Goal: Transaction & Acquisition: Book appointment/travel/reservation

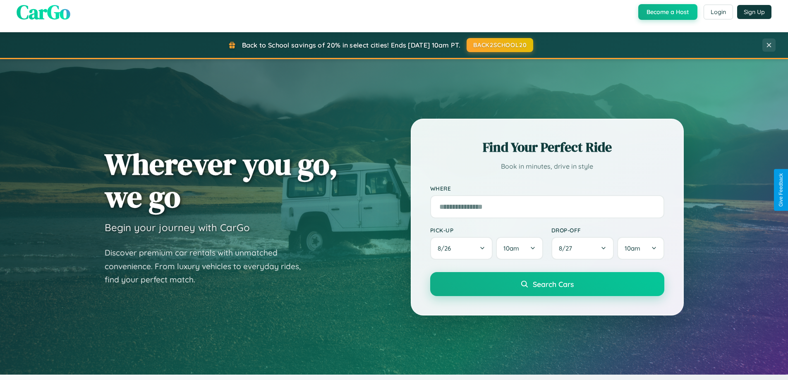
scroll to position [24, 0]
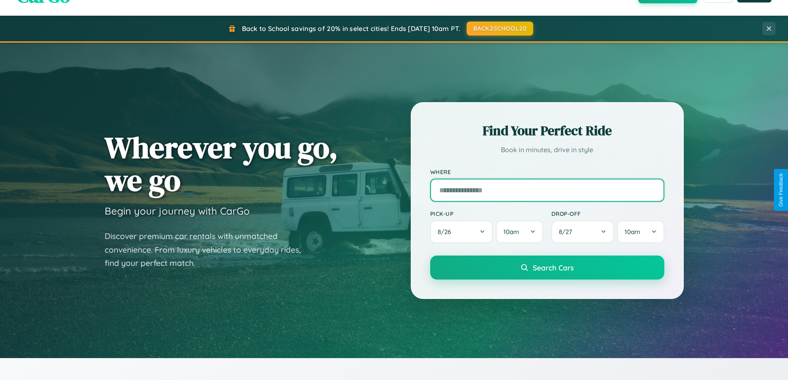
click at [547, 190] on input "text" at bounding box center [547, 190] width 234 height 23
type input "**********"
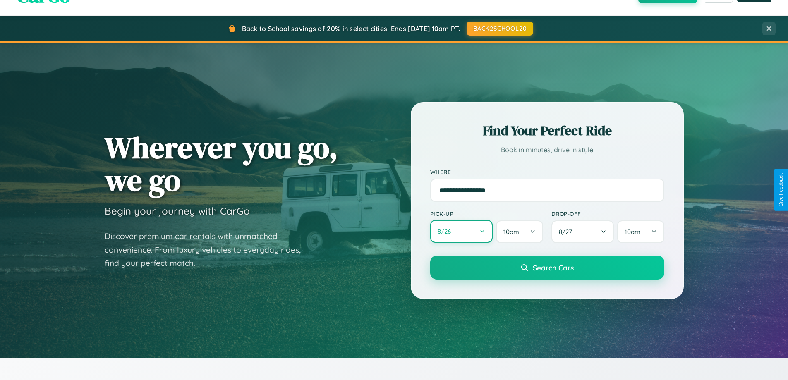
click at [461, 232] on button "8 / 26" at bounding box center [461, 231] width 63 height 23
select select "*"
select select "****"
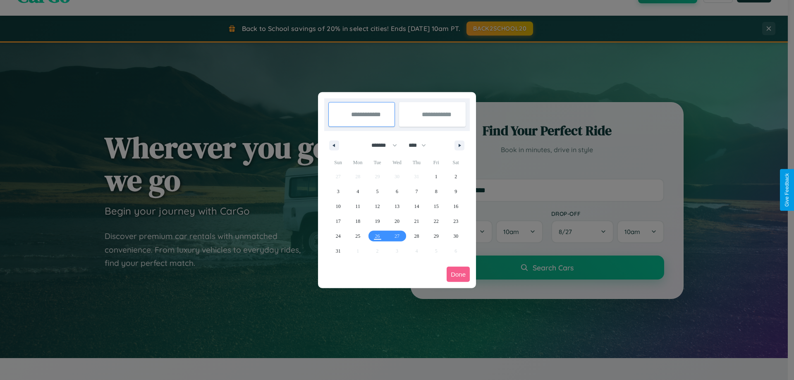
drag, startPoint x: 381, startPoint y: 145, endPoint x: 397, endPoint y: 166, distance: 26.5
click at [381, 145] on select "******* ******** ***** ***** *** **** **** ****** ********* ******* ******** **…" at bounding box center [382, 146] width 35 height 14
select select "*"
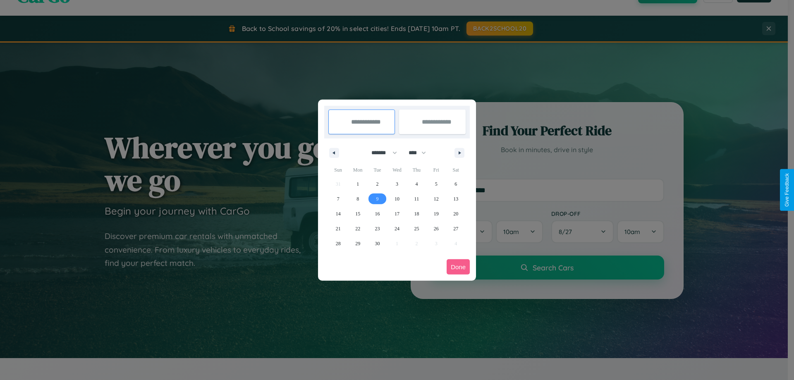
click at [377, 199] on span "9" at bounding box center [377, 199] width 2 height 15
type input "**********"
click at [436, 213] on span "19" at bounding box center [436, 213] width 5 height 15
type input "**********"
click at [458, 267] on button "Done" at bounding box center [458, 266] width 23 height 15
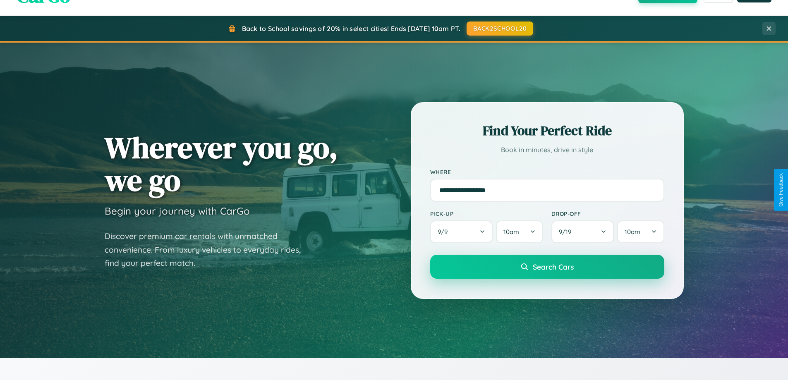
click at [547, 267] on span "Search Cars" at bounding box center [553, 266] width 41 height 9
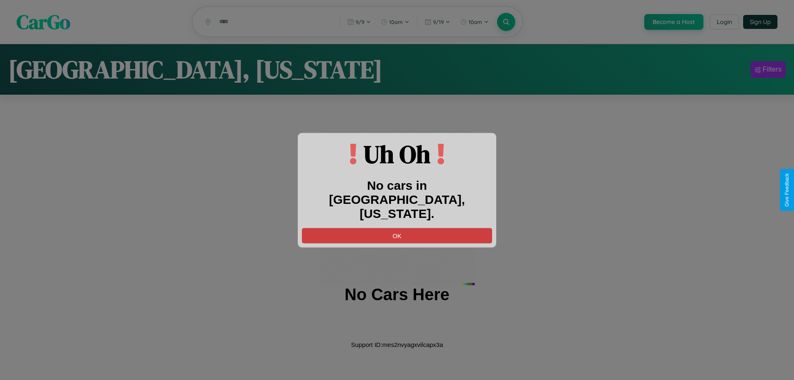
click at [397, 228] on button "OK" at bounding box center [397, 235] width 190 height 15
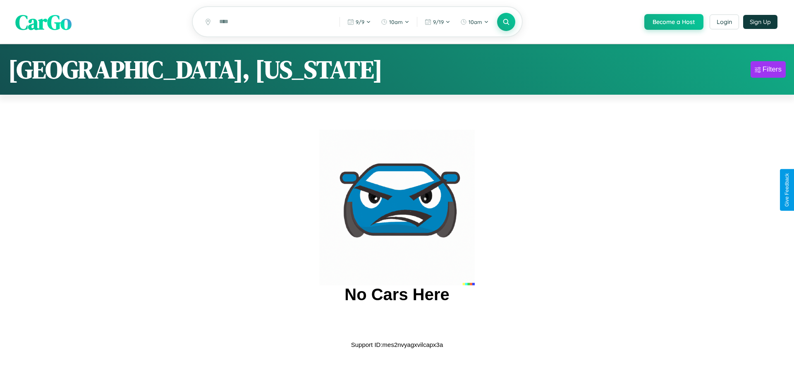
click at [43, 22] on span "CarGo" at bounding box center [43, 21] width 56 height 29
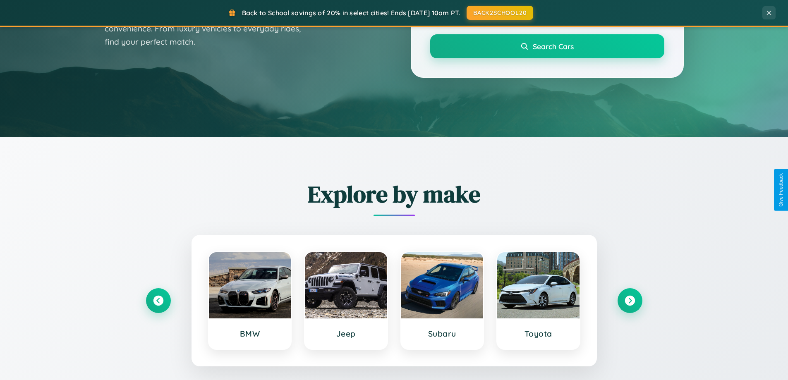
scroll to position [357, 0]
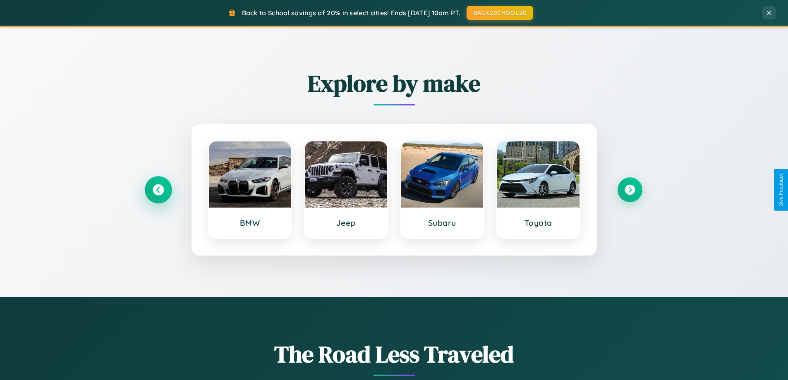
click at [158, 190] on icon at bounding box center [158, 190] width 11 height 11
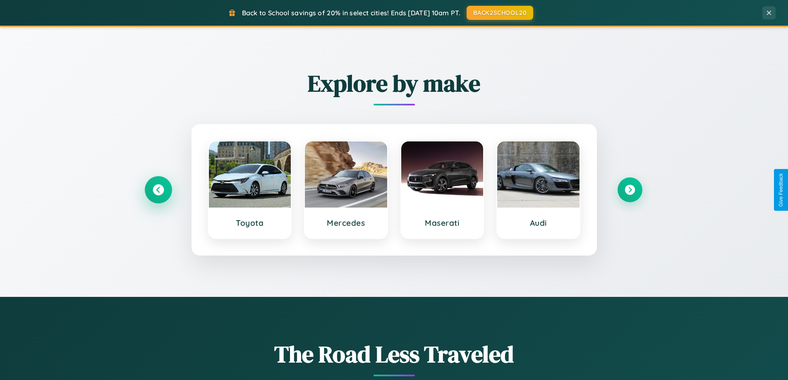
click at [158, 190] on icon at bounding box center [158, 190] width 11 height 11
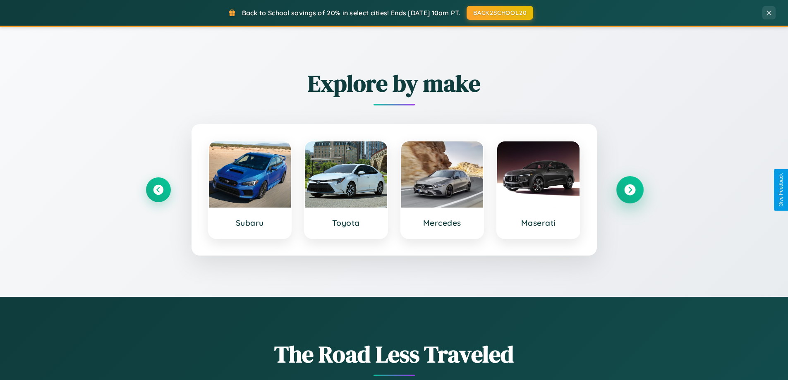
click at [630, 190] on icon at bounding box center [629, 190] width 11 height 11
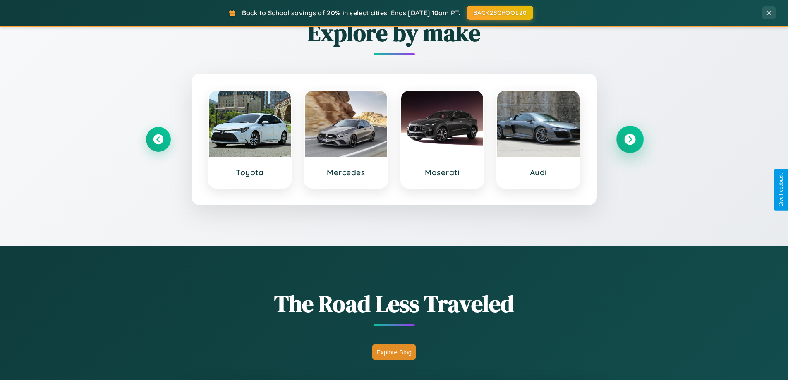
scroll to position [1592, 0]
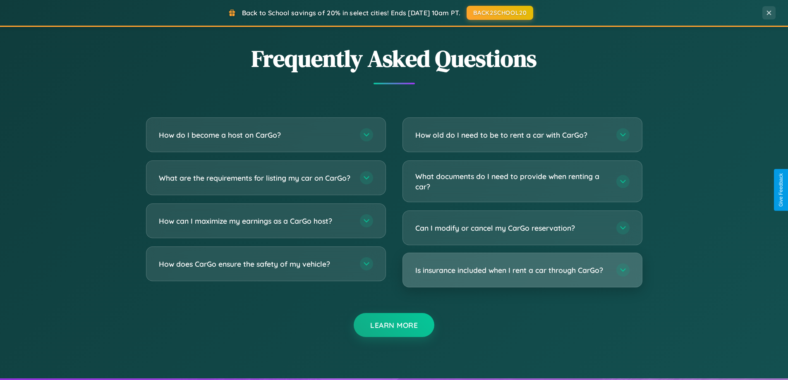
click at [522, 271] on h3 "Is insurance included when I rent a car through CarGo?" at bounding box center [511, 270] width 193 height 10
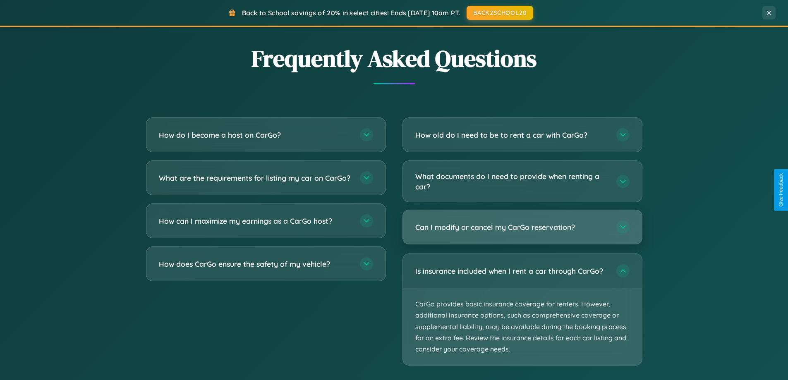
click at [522, 228] on h3 "Can I modify or cancel my CarGo reservation?" at bounding box center [511, 227] width 193 height 10
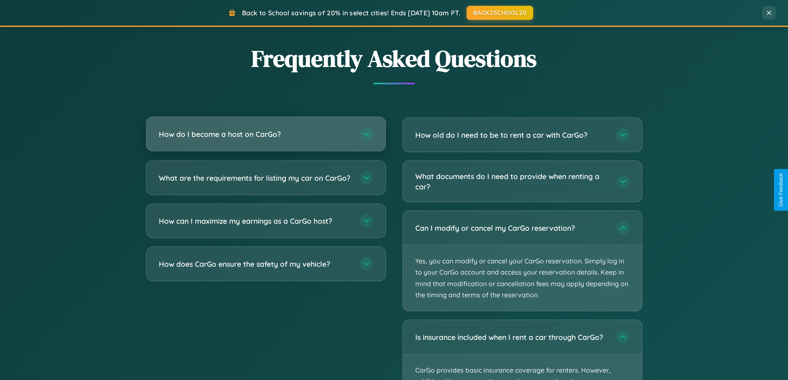
click at [266, 134] on h3 "How do I become a host on CarGo?" at bounding box center [255, 134] width 193 height 10
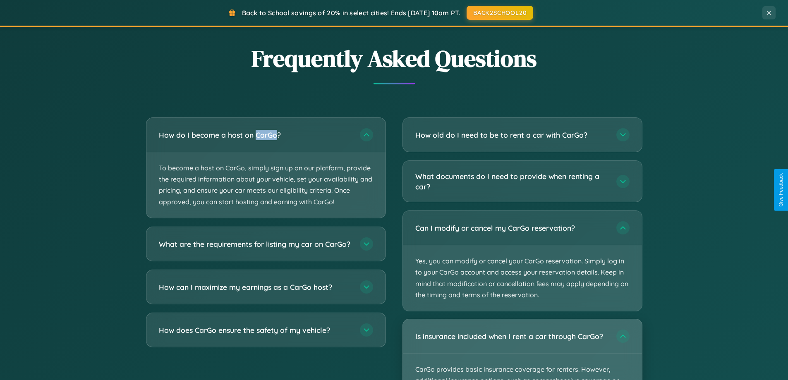
click at [522, 350] on div "Is insurance included when I rent a car through CarGo?" at bounding box center [522, 336] width 239 height 34
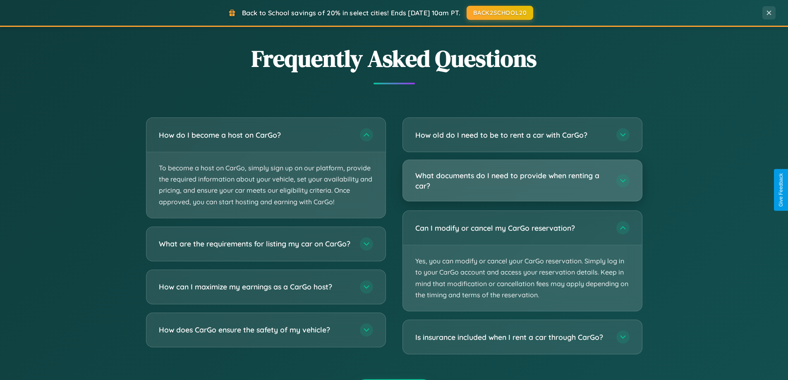
click at [522, 181] on h3 "What documents do I need to provide when renting a car?" at bounding box center [511, 180] width 193 height 20
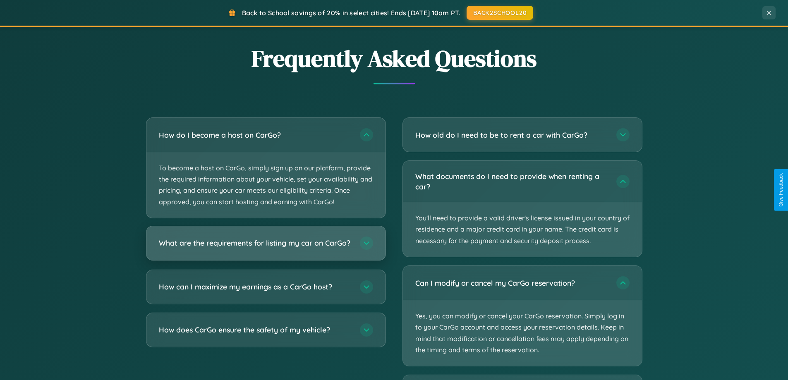
click at [266, 247] on h3 "What are the requirements for listing my car on CarGo?" at bounding box center [255, 243] width 193 height 10
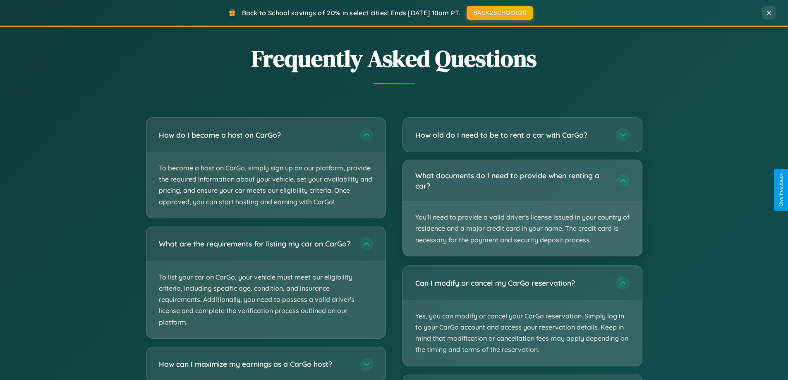
click at [522, 208] on p "You'll need to provide a valid driver's license issued in your country of resid…" at bounding box center [522, 228] width 239 height 55
